Goal: Task Accomplishment & Management: Manage account settings

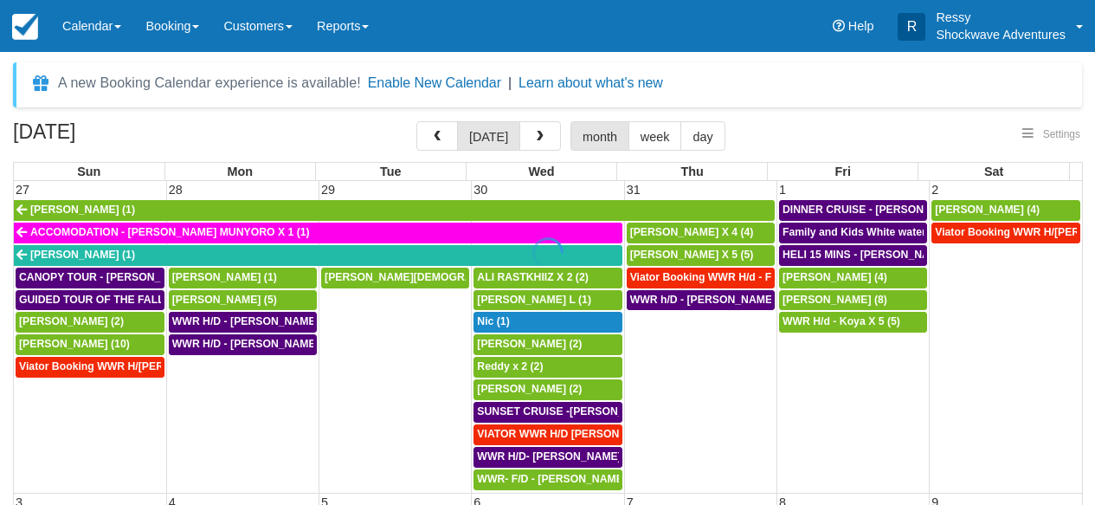
select select
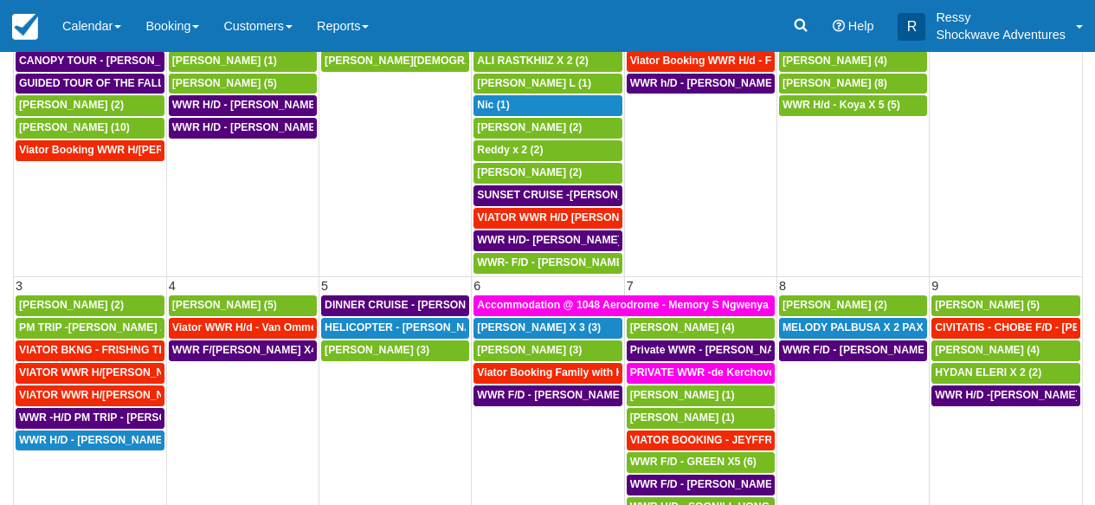
select select
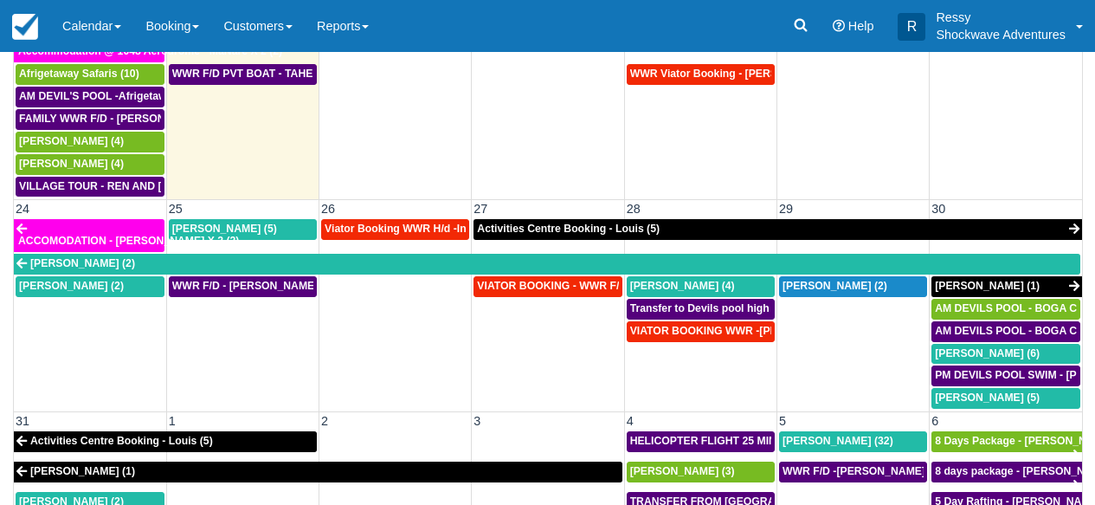
scroll to position [1061, 0]
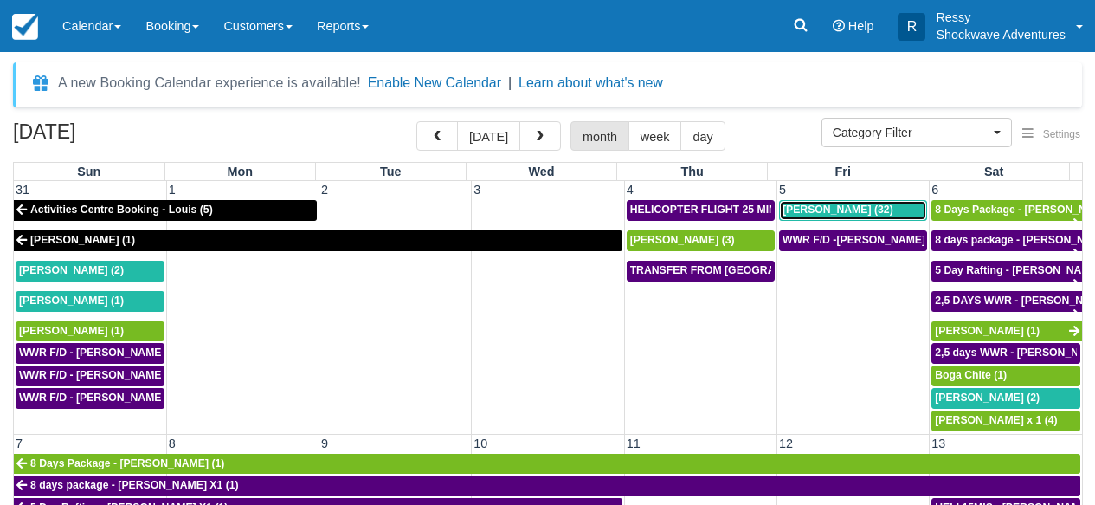
click at [830, 209] on span "[PERSON_NAME] (32)" at bounding box center [838, 209] width 111 height 12
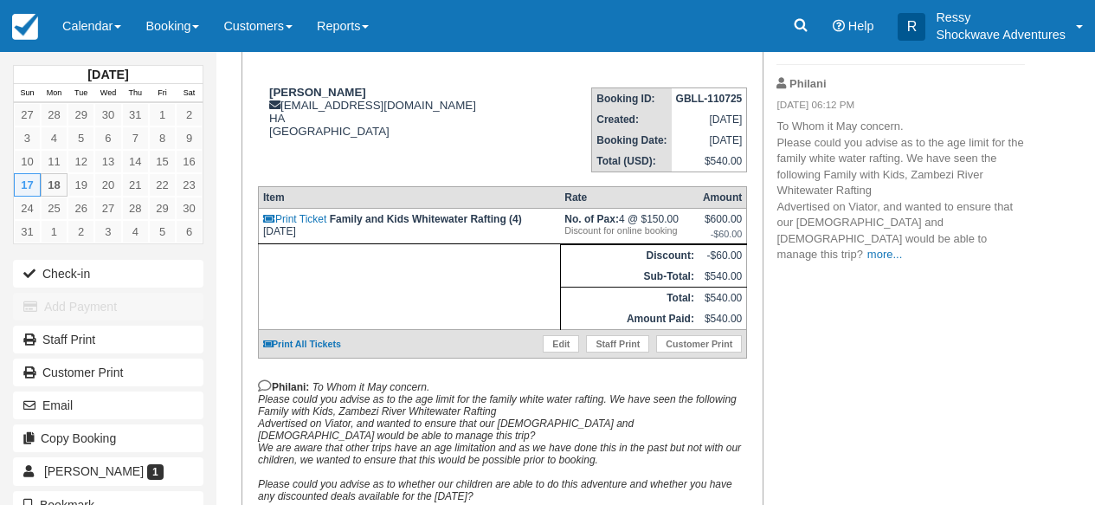
scroll to position [222, 0]
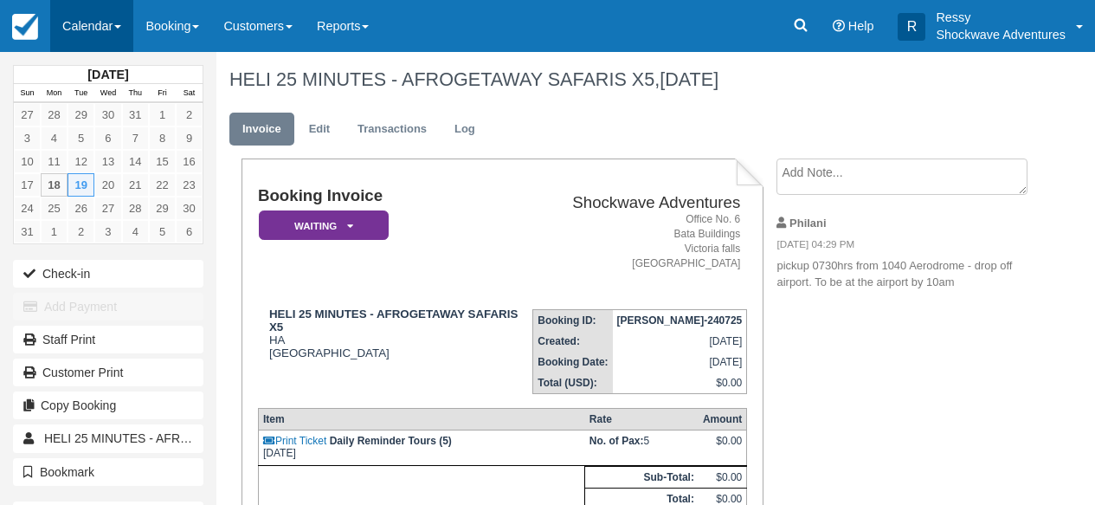
click at [119, 25] on link "Calendar" at bounding box center [91, 26] width 83 height 52
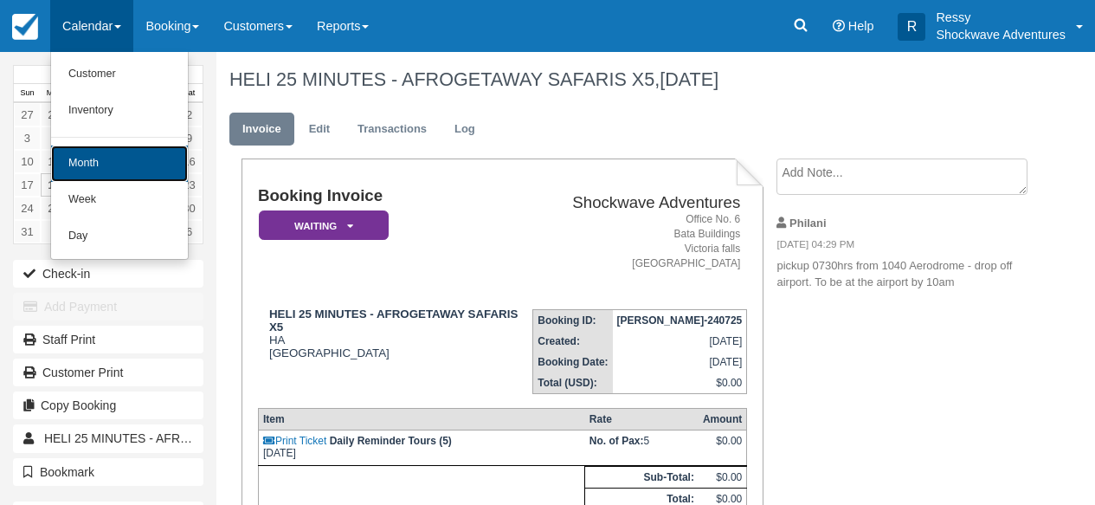
click at [126, 163] on link "Month" at bounding box center [119, 163] width 137 height 36
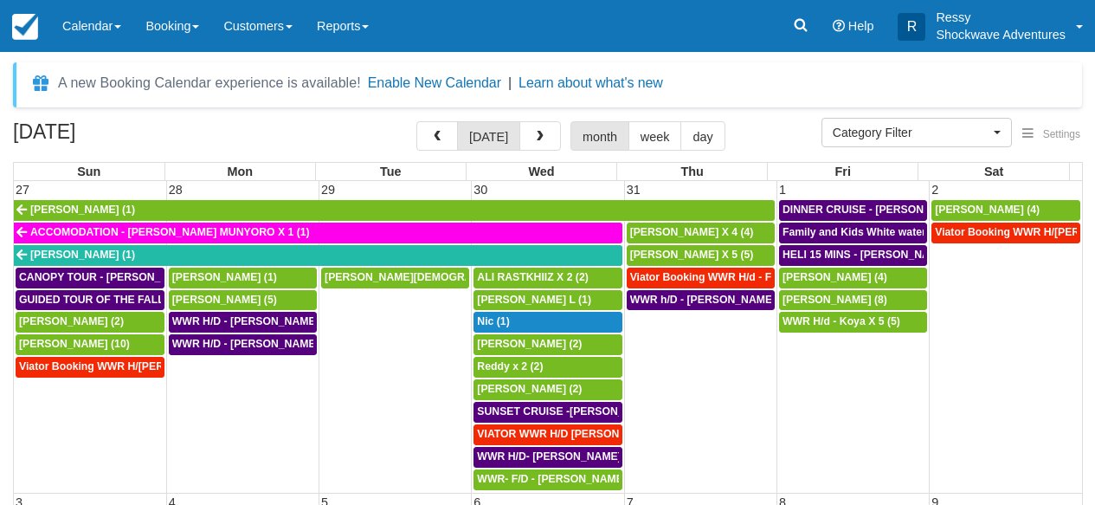
select select
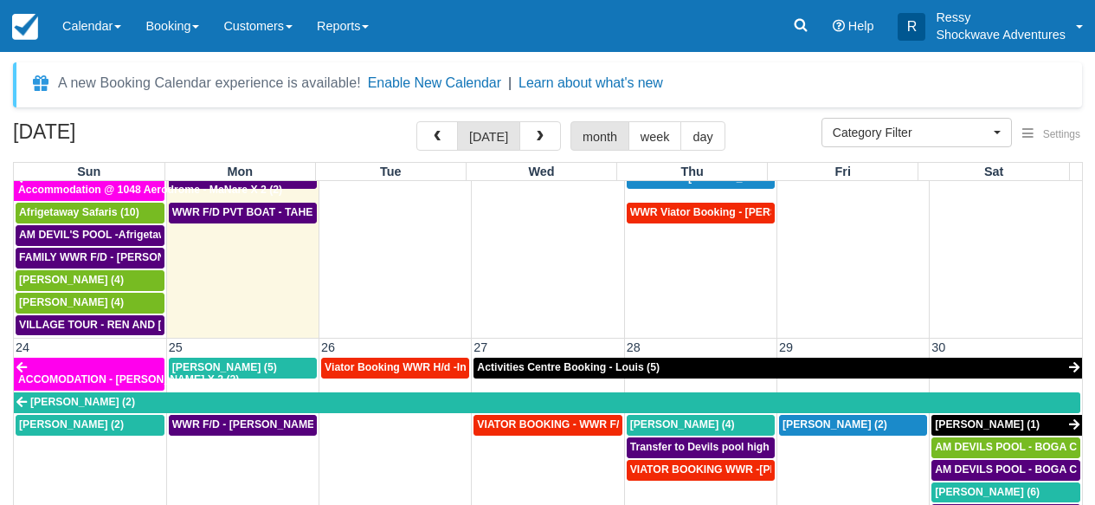
scroll to position [857, 0]
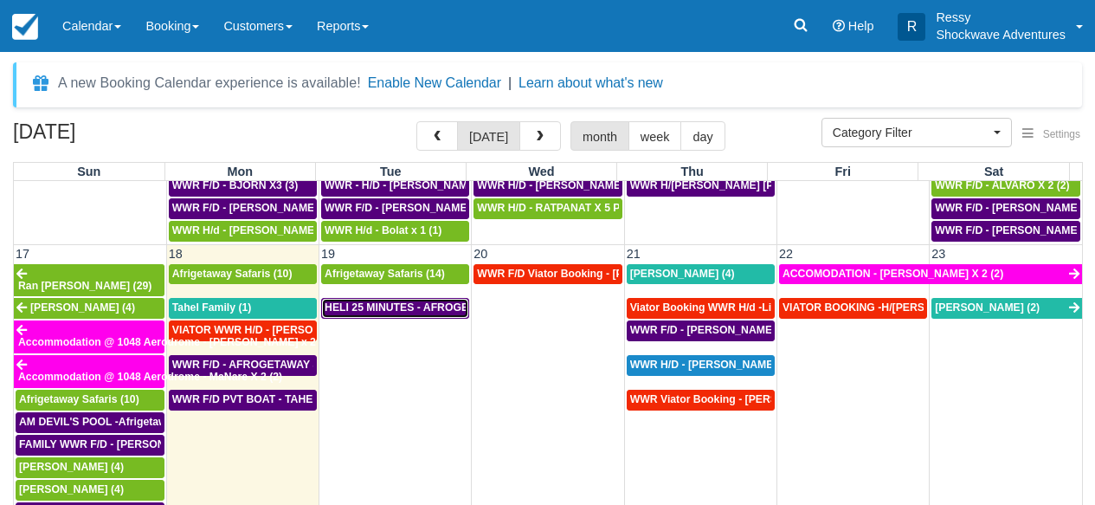
click at [429, 301] on span "HELI 25 MINUTES - AFROGETAWAY SAFARIS X5 (5)" at bounding box center [455, 307] width 260 height 12
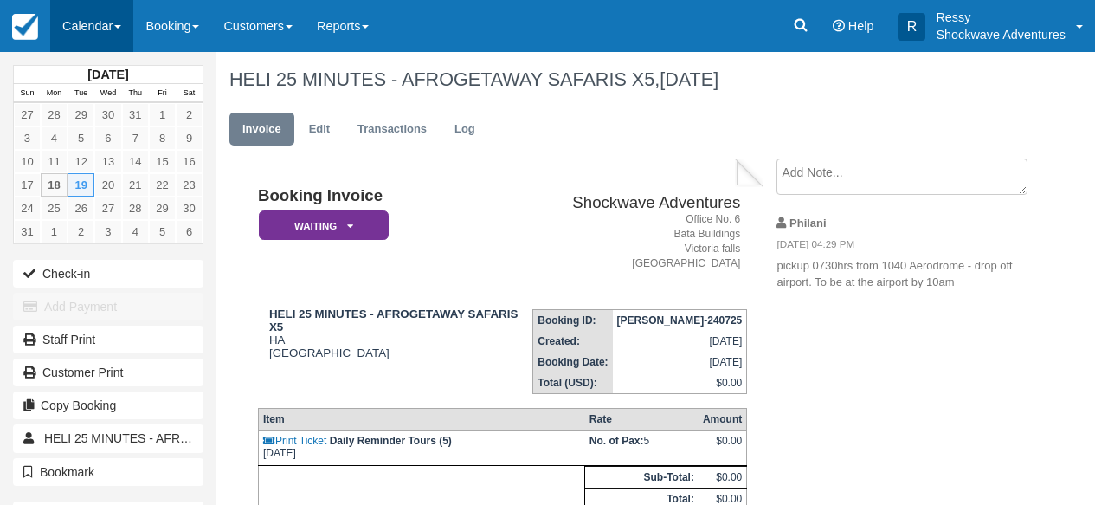
click at [106, 23] on link "Calendar" at bounding box center [91, 26] width 83 height 52
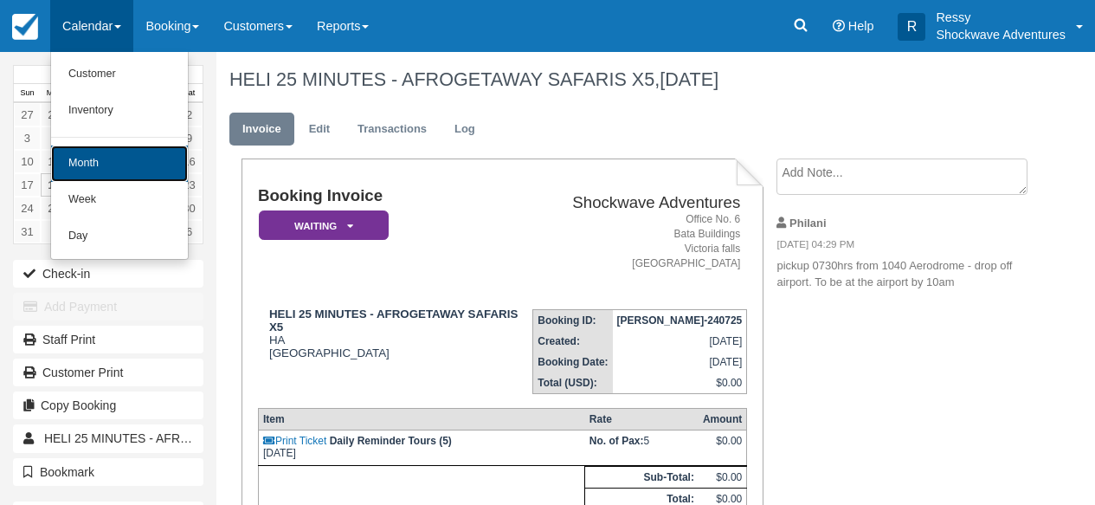
click at [116, 168] on link "Month" at bounding box center [119, 163] width 137 height 36
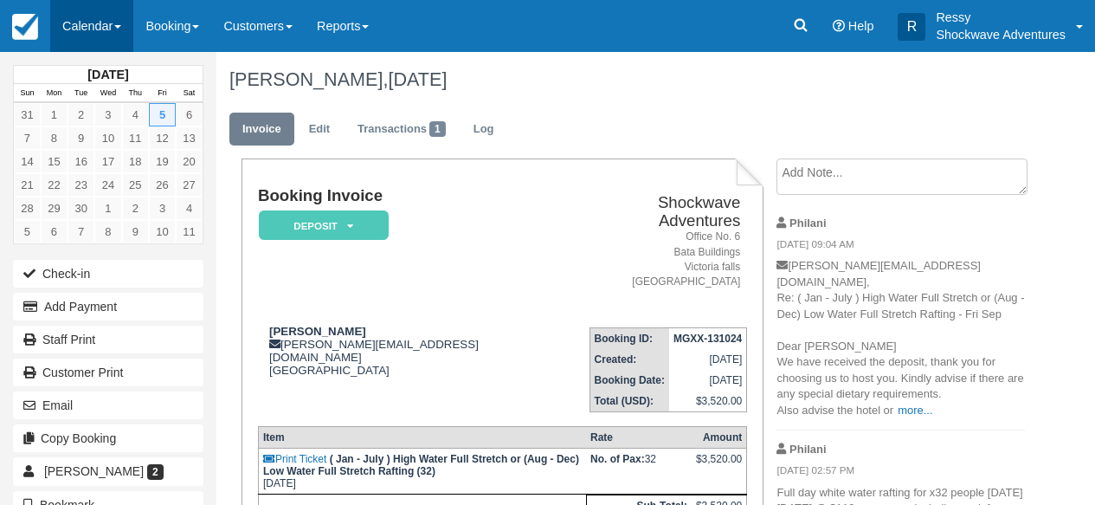
click at [108, 23] on link "Calendar" at bounding box center [91, 26] width 83 height 52
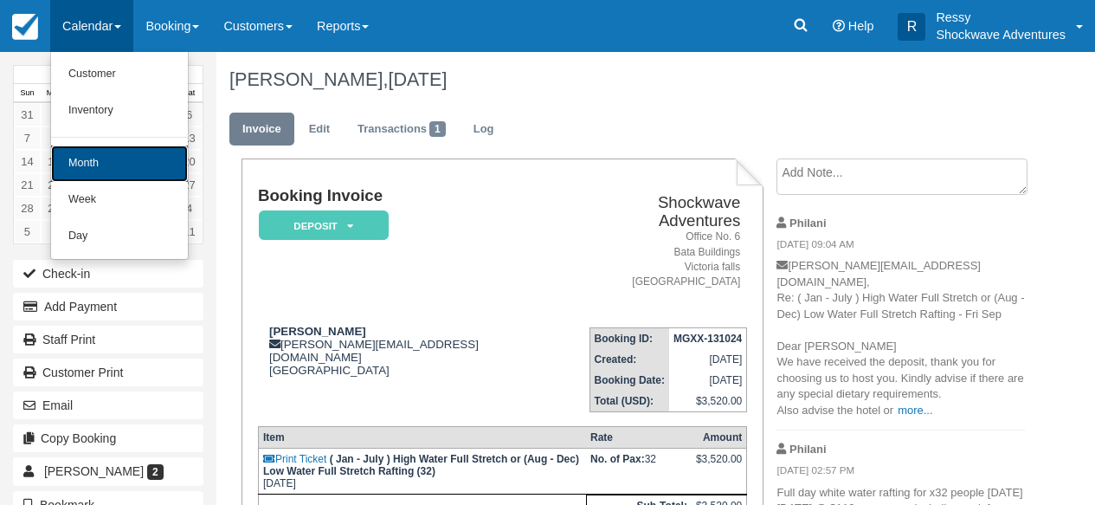
click at [102, 158] on link "Month" at bounding box center [119, 163] width 137 height 36
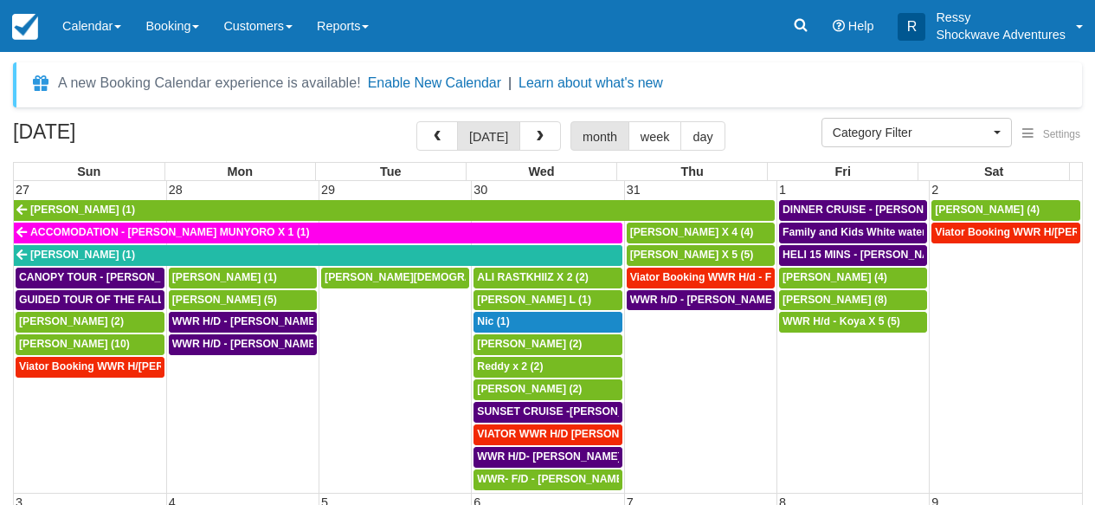
select select
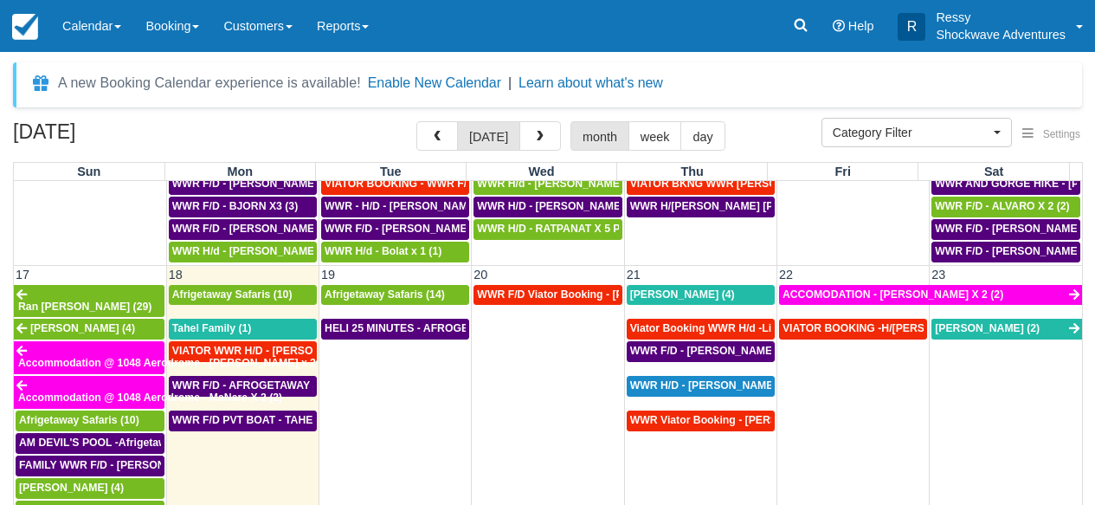
scroll to position [842, 0]
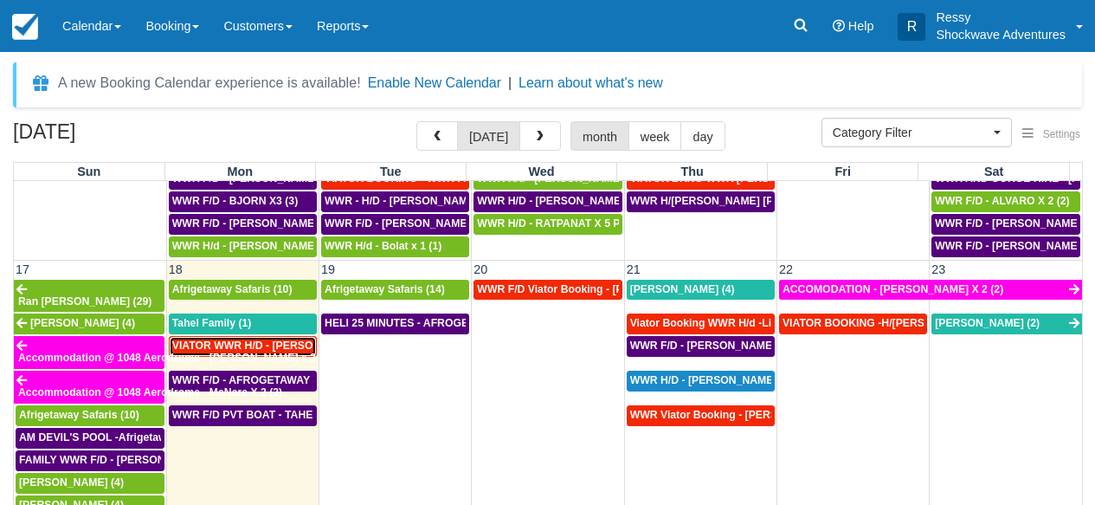
click at [273, 339] on span "VIATOR WWR H/D - [PERSON_NAME] 3 (3)" at bounding box center [279, 345] width 214 height 12
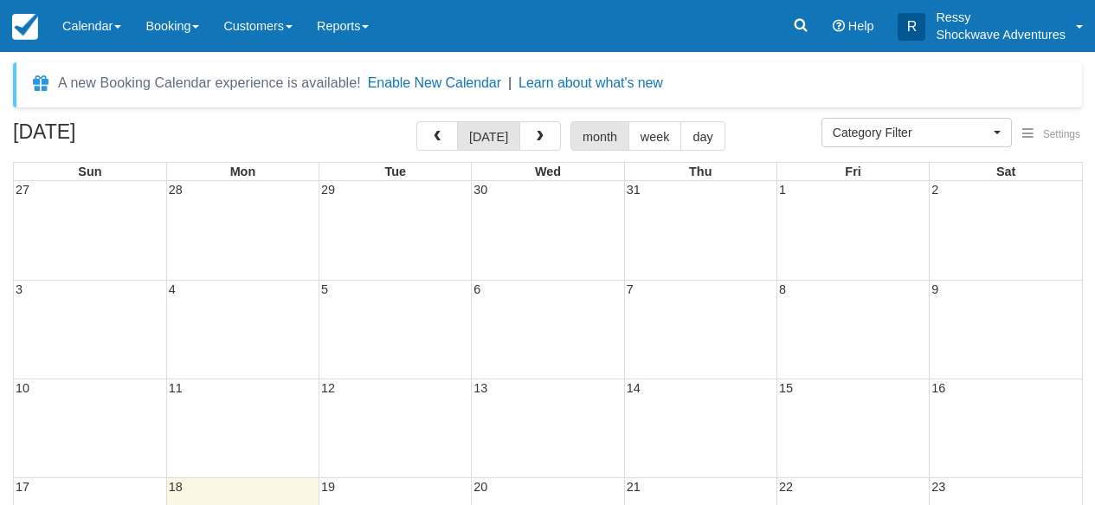
select select
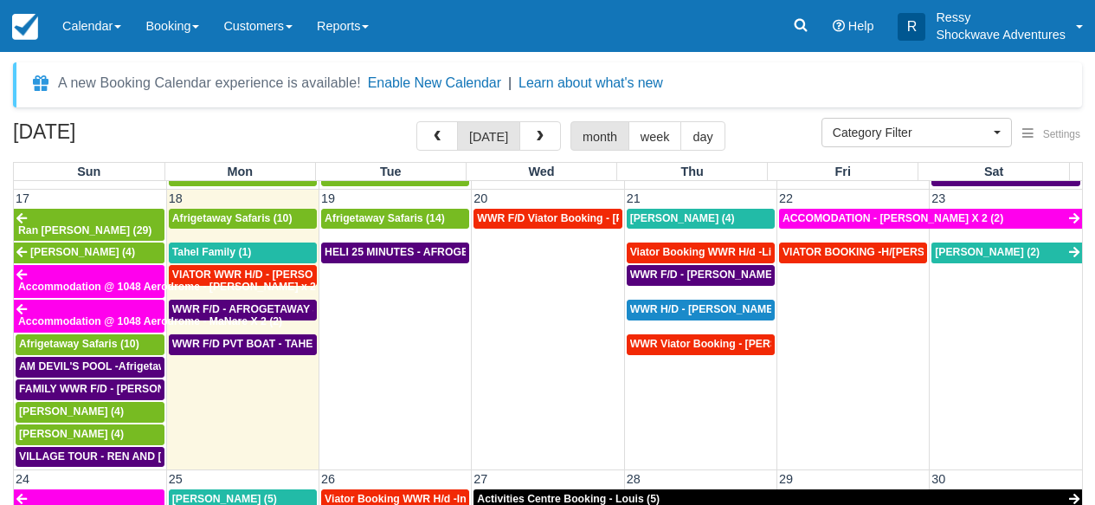
scroll to position [920, 0]
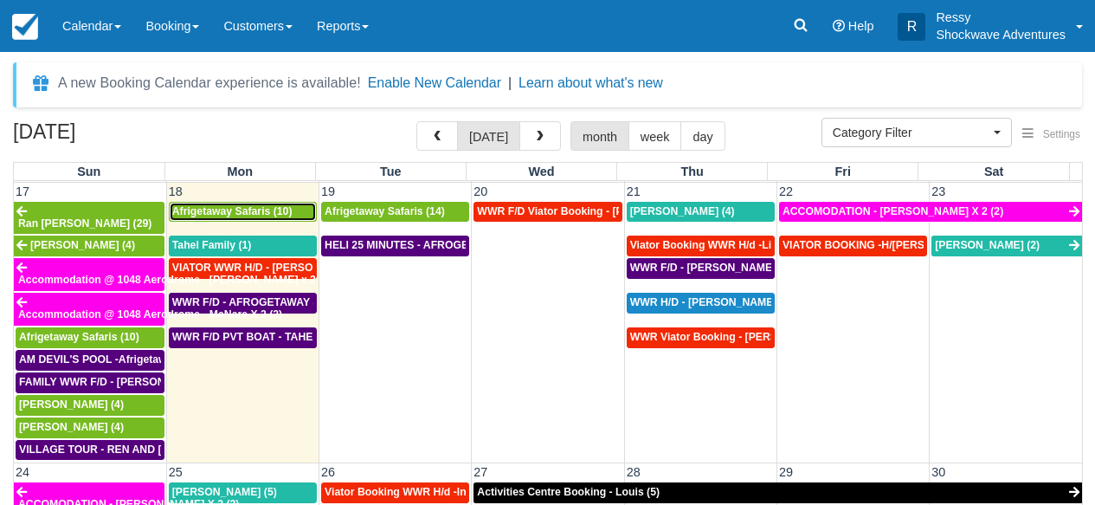
click at [247, 214] on span "Afrigetaway Safaris (10)" at bounding box center [232, 211] width 120 height 12
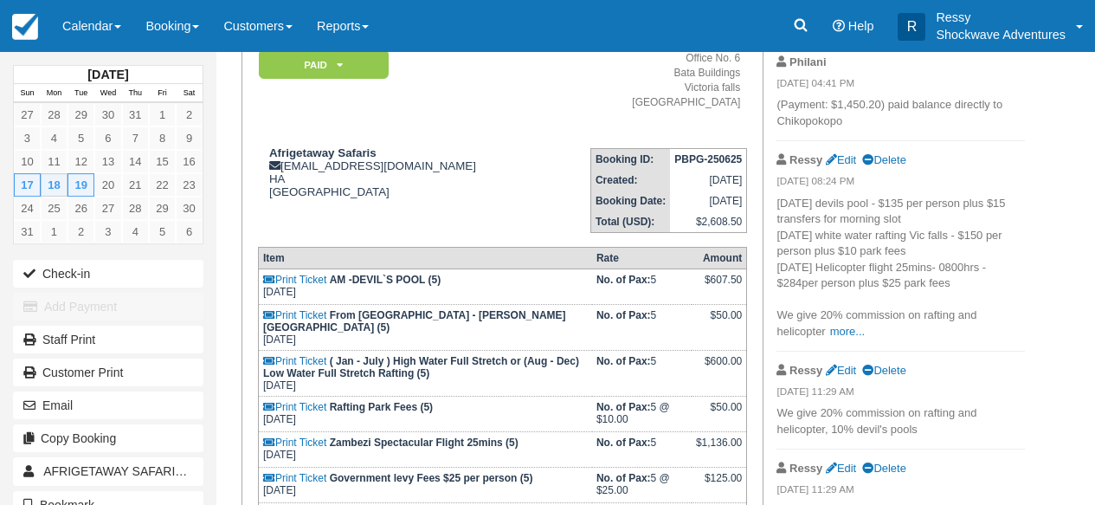
scroll to position [166, 0]
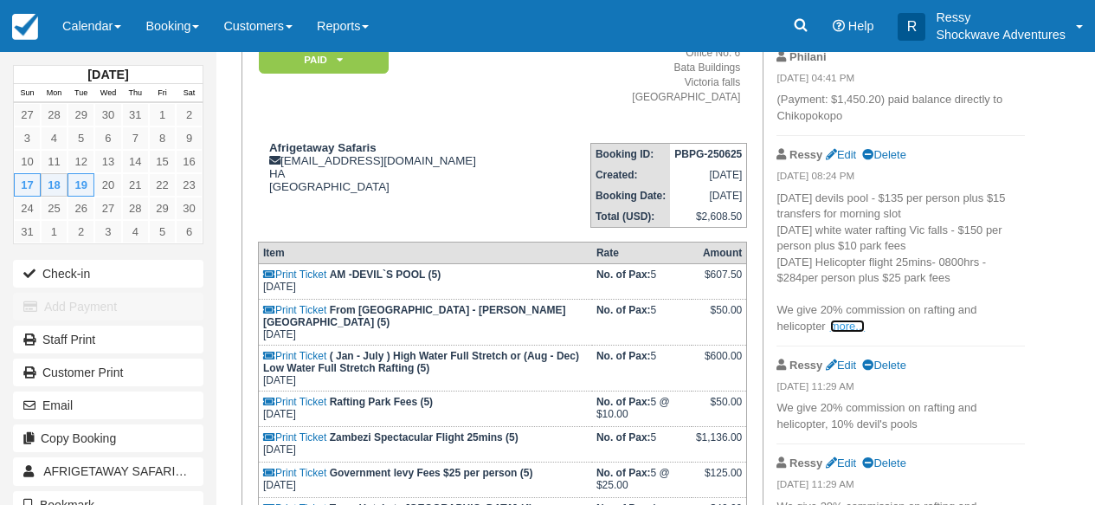
click at [848, 320] on link "more..." at bounding box center [847, 326] width 35 height 13
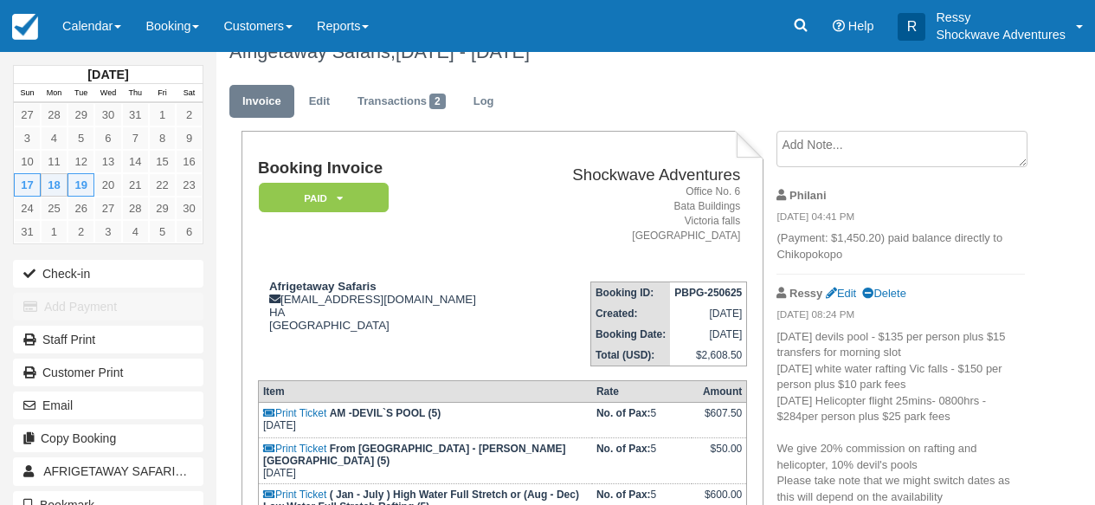
scroll to position [0, 0]
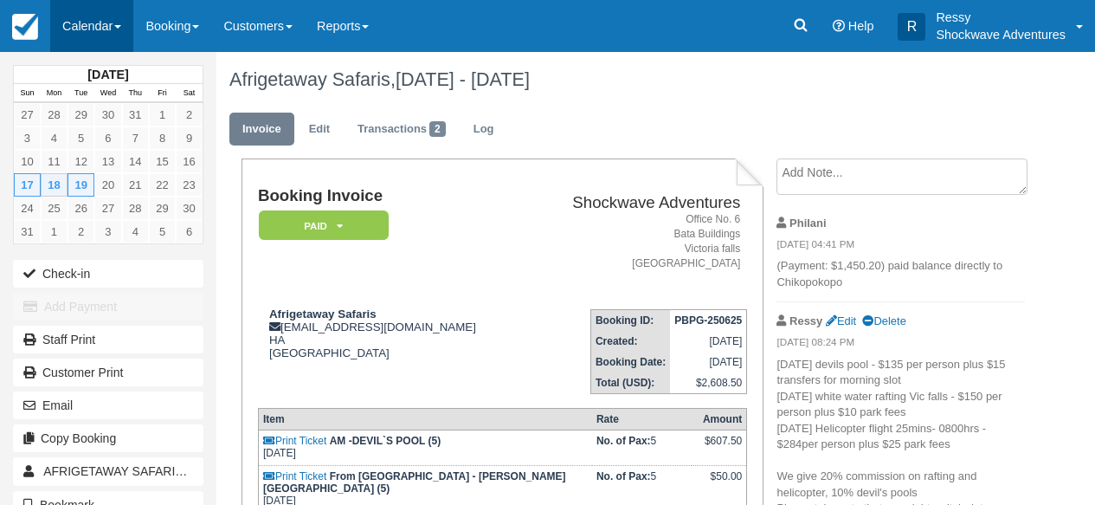
click at [94, 19] on link "Calendar" at bounding box center [91, 26] width 83 height 52
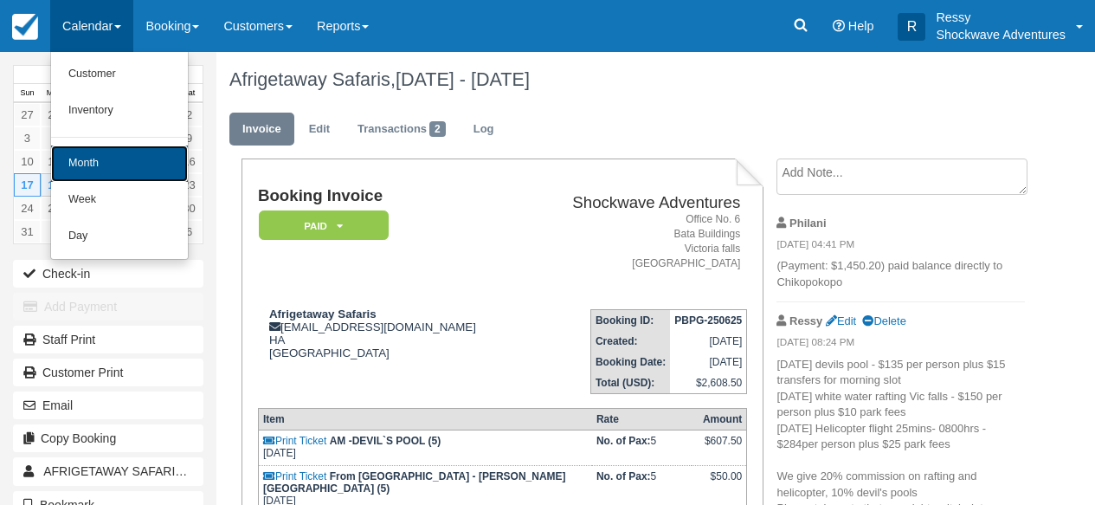
drag, startPoint x: 115, startPoint y: 151, endPoint x: 215, endPoint y: 87, distance: 118.0
click at [116, 151] on link "Month" at bounding box center [119, 163] width 137 height 36
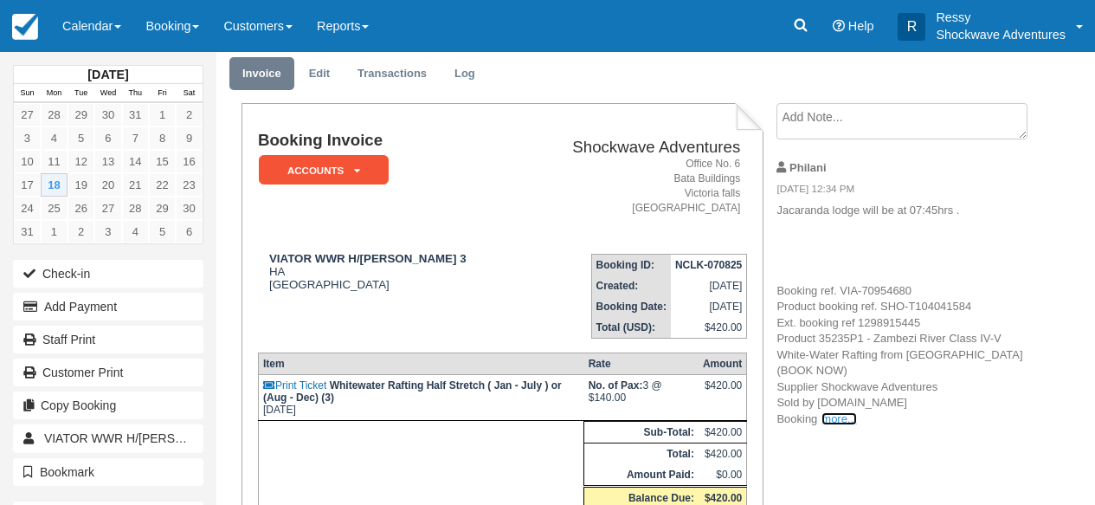
click at [833, 420] on link "more..." at bounding box center [839, 418] width 35 height 13
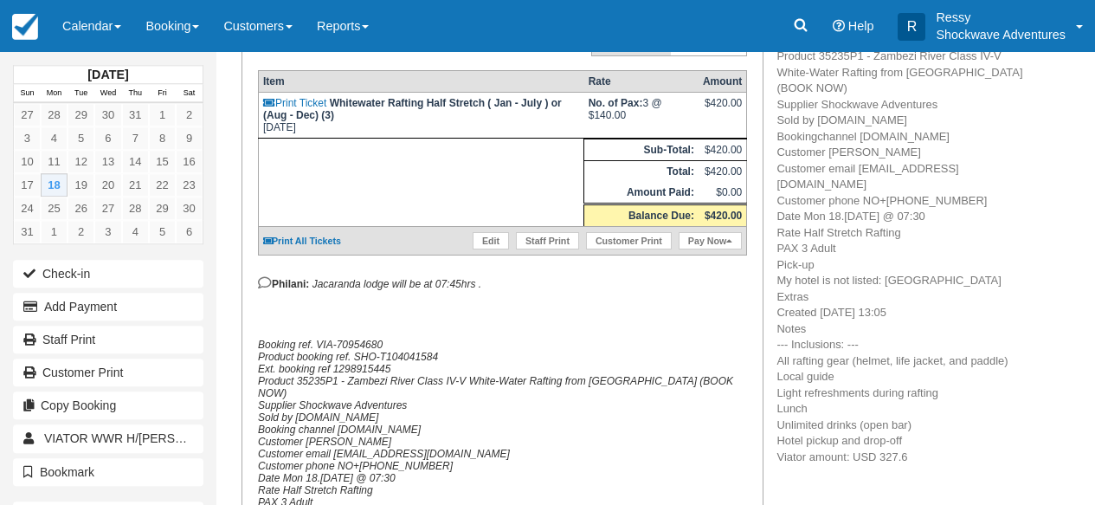
scroll to position [443, 0]
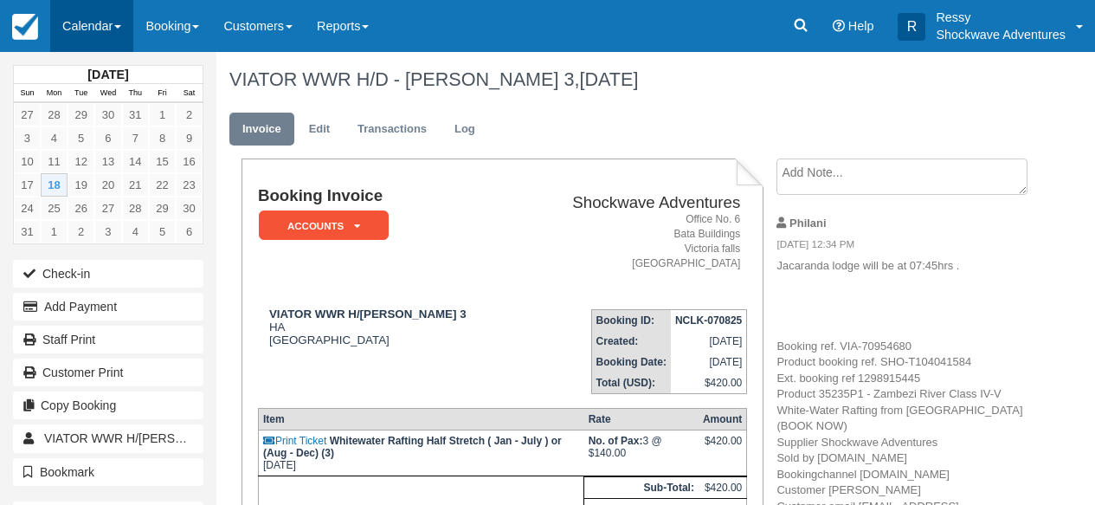
click at [117, 42] on link "Calendar" at bounding box center [91, 26] width 83 height 52
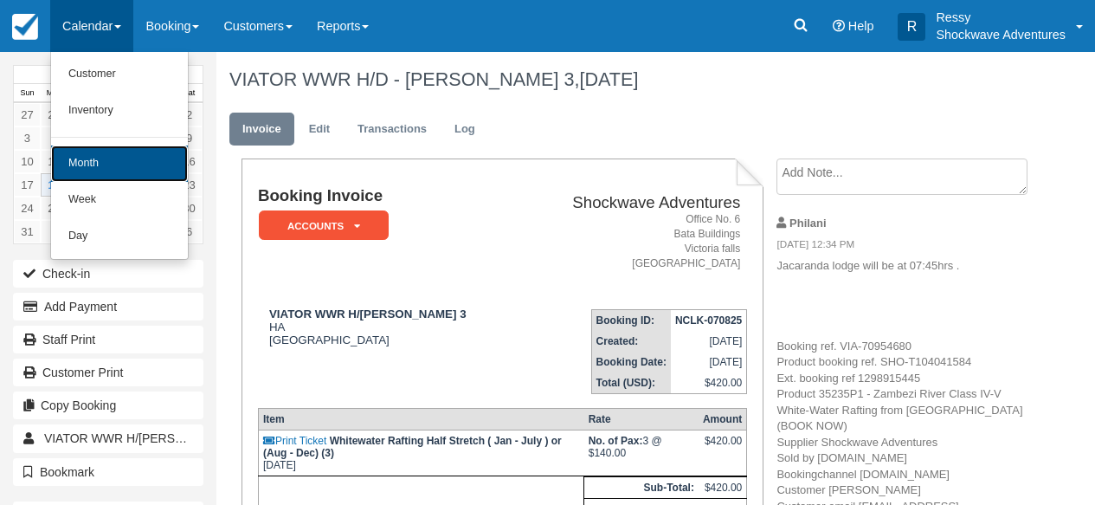
click at [111, 168] on link "Month" at bounding box center [119, 163] width 137 height 36
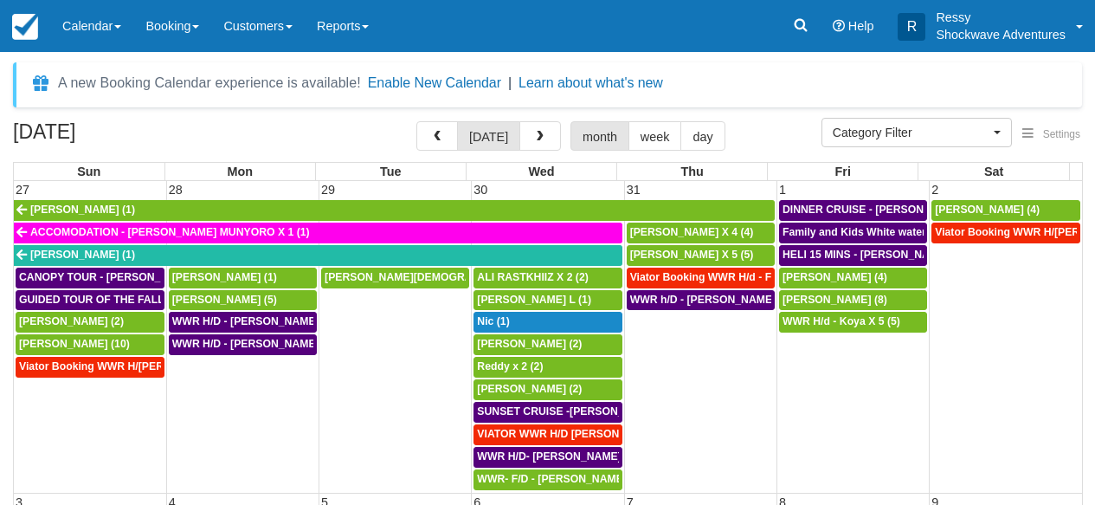
select select
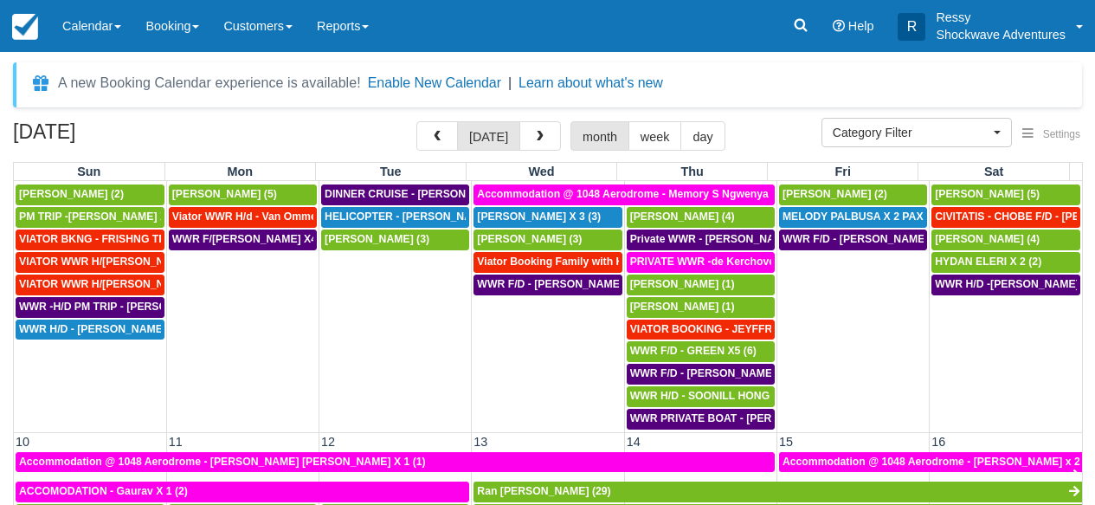
scroll to position [296, 0]
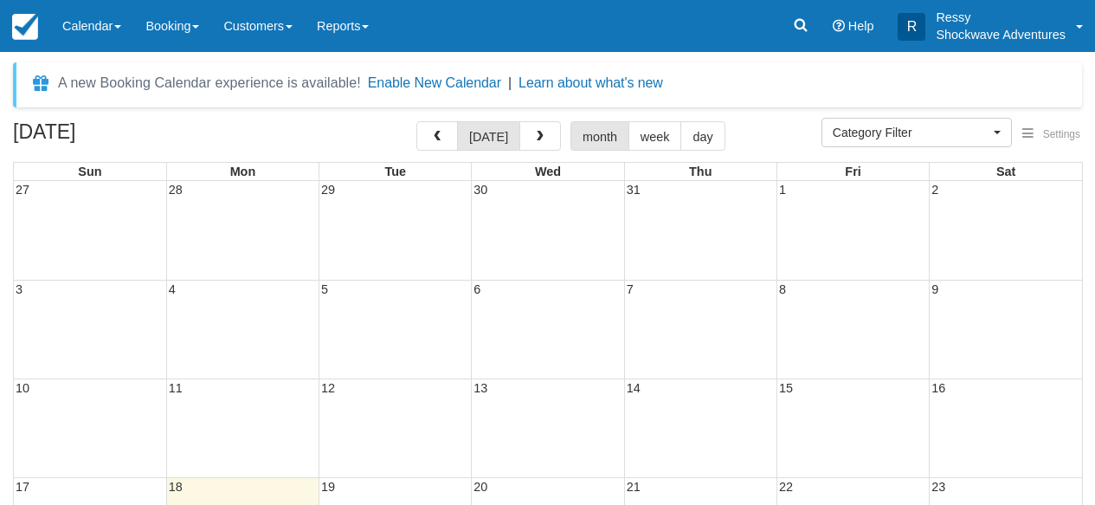
select select
